Goal: Information Seeking & Learning: Learn about a topic

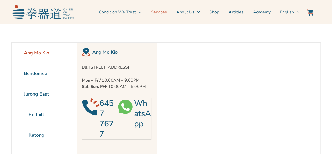
click at [162, 11] on link "Services" at bounding box center [159, 12] width 16 height 13
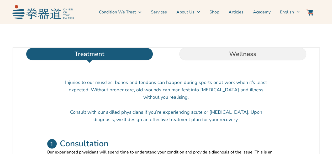
scroll to position [184, 0]
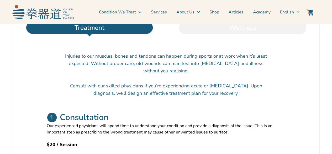
click at [215, 34] on li "Wellness" at bounding box center [242, 27] width 153 height 13
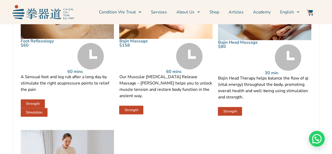
scroll to position [446, 0]
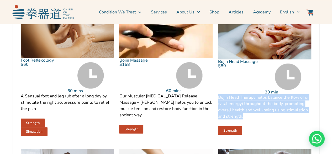
drag, startPoint x: 218, startPoint y: 106, endPoint x: 249, endPoint y: 132, distance: 39.9
click at [249, 126] on div "Bojin Head Therapy helps balance the flow of qi (vital energy) throughout the b…" at bounding box center [264, 110] width 93 height 32
copy p "Bojin Head Therapy helps balance the flow of qi (vital energy) throughout the b…"
